Goal: Transaction & Acquisition: Purchase product/service

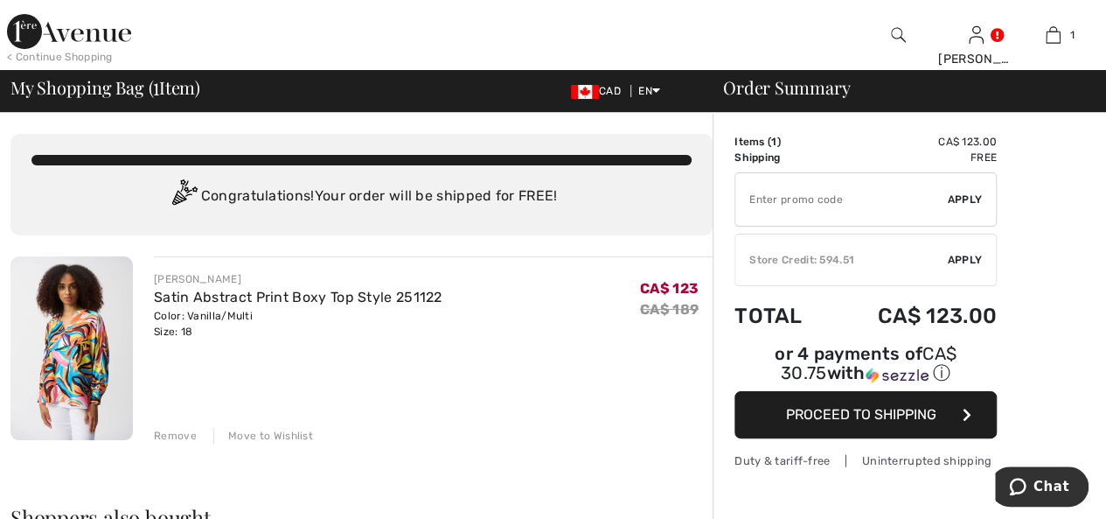
click at [176, 433] on div "Remove" at bounding box center [175, 436] width 43 height 16
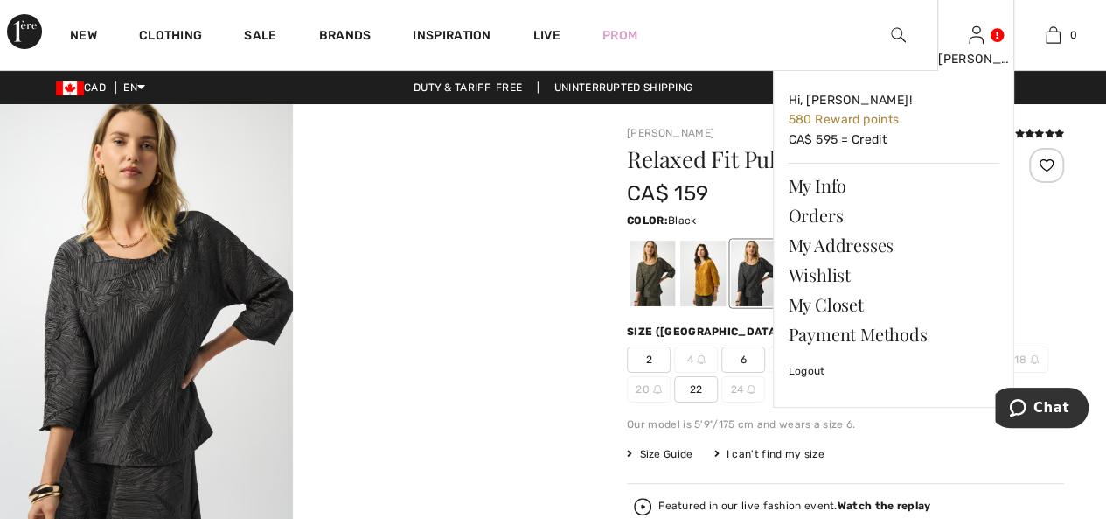
click at [977, 36] on img at bounding box center [976, 34] width 15 height 21
